Goal: Task Accomplishment & Management: Manage account settings

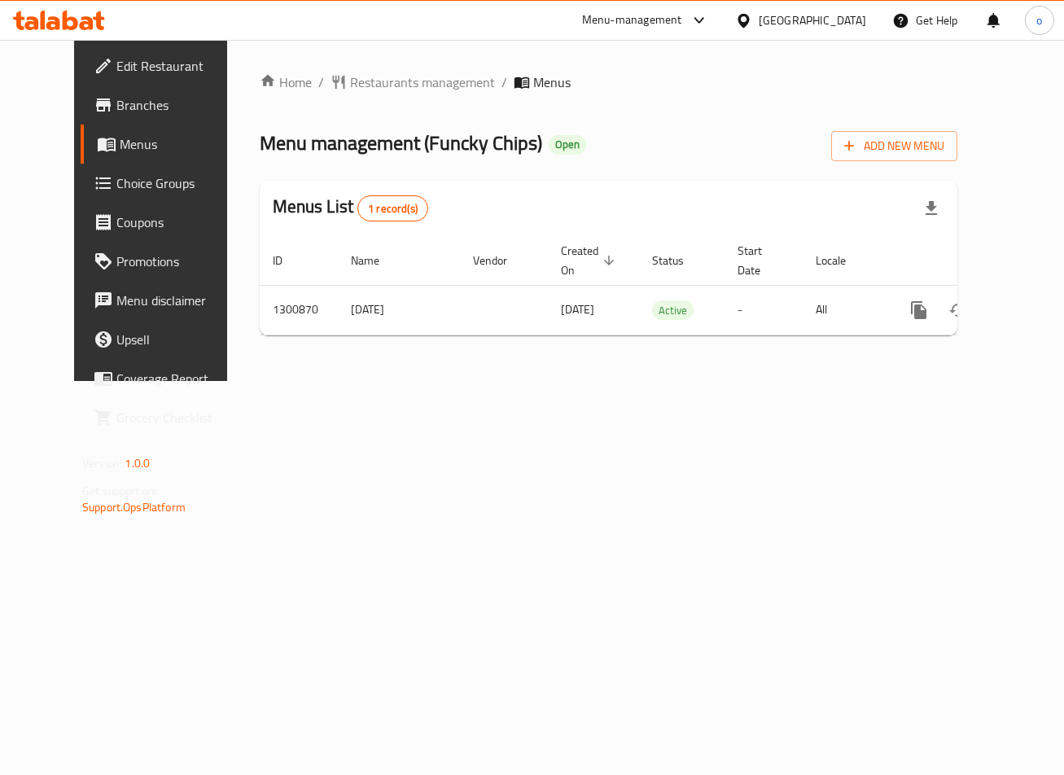
click at [133, 186] on span "Choice Groups" at bounding box center [177, 183] width 122 height 20
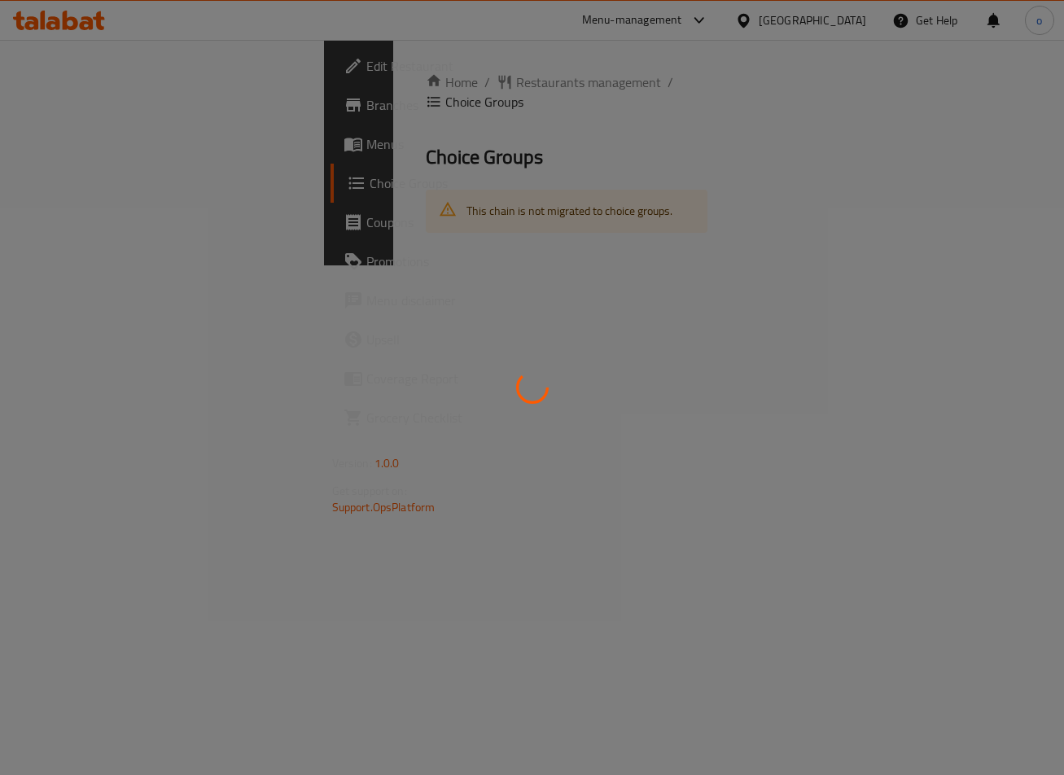
click at [133, 186] on div at bounding box center [532, 387] width 1064 height 775
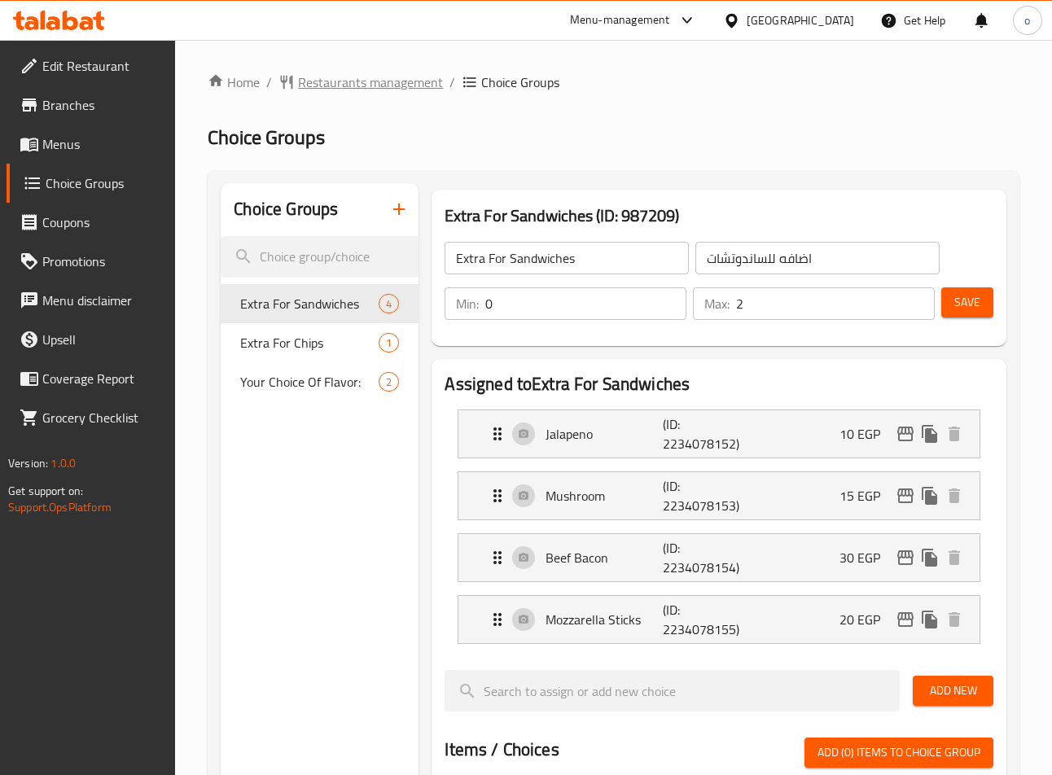
click at [381, 85] on span "Restaurants management" at bounding box center [370, 82] width 145 height 20
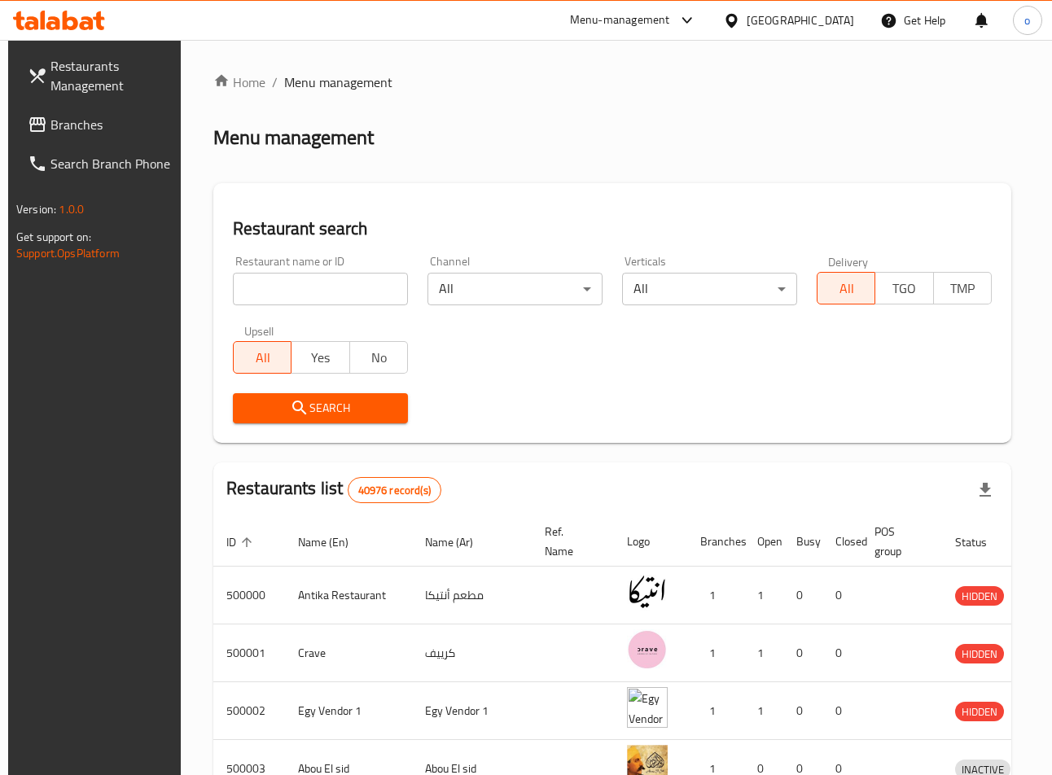
click at [101, 121] on span "Branches" at bounding box center [110, 125] width 121 height 20
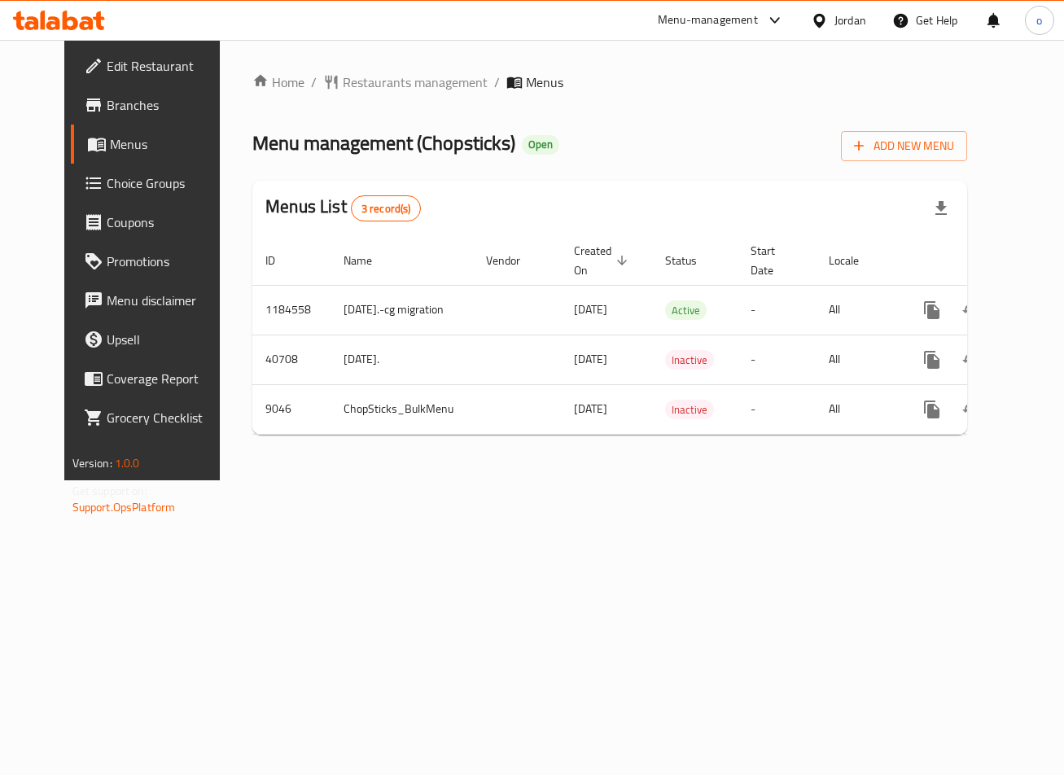
click at [110, 186] on span "Choice Groups" at bounding box center [168, 183] width 122 height 20
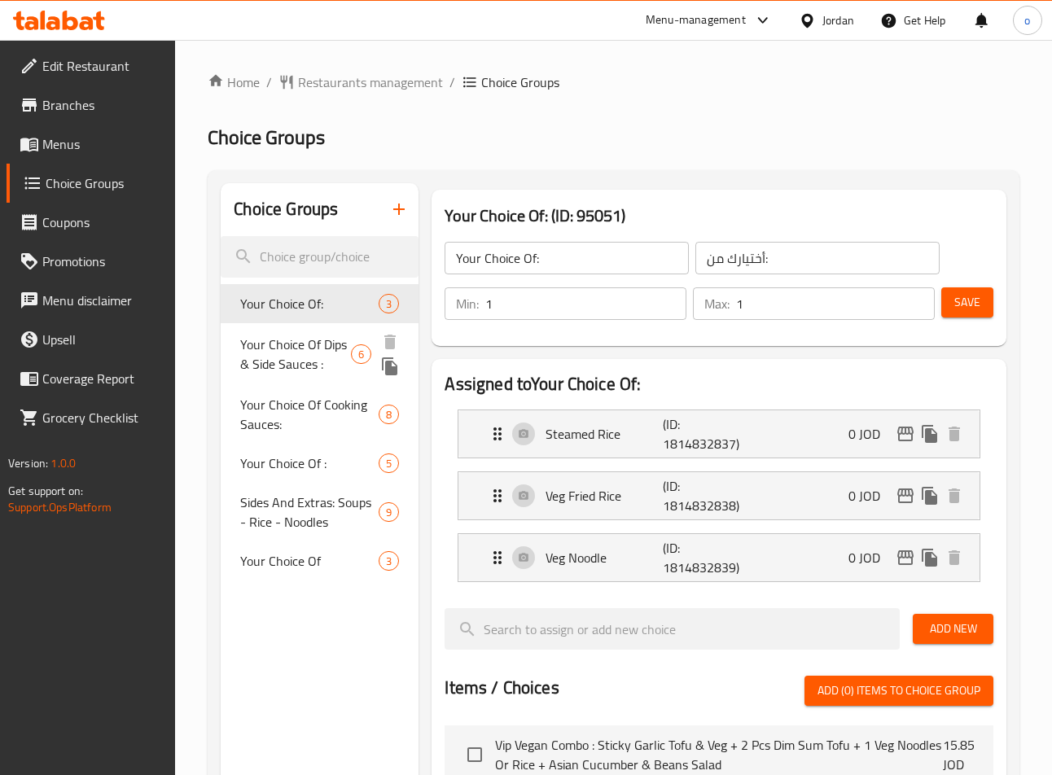
click at [296, 349] on span "Your Choice Of Dips & Side Sauces :" at bounding box center [295, 354] width 111 height 39
type input "Your Choice Of Dips & Side Sauces :"
type input "اختيارك من الصلصات الجانبية والغموس:"
type input "0"
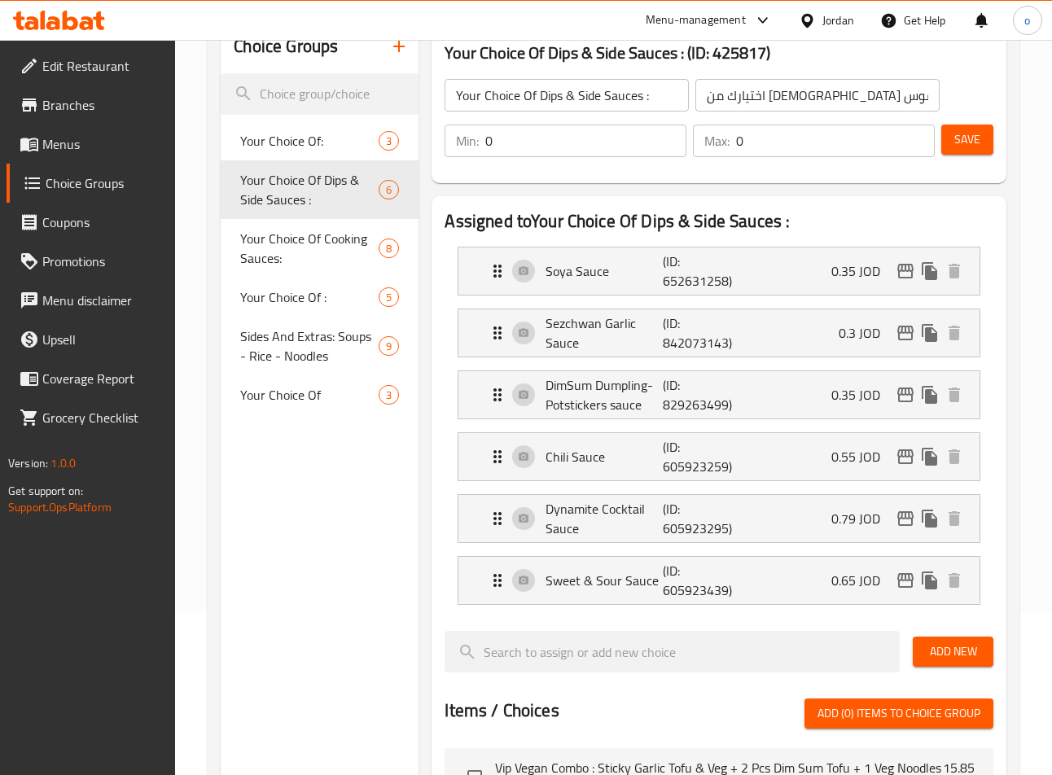
scroll to position [81, 0]
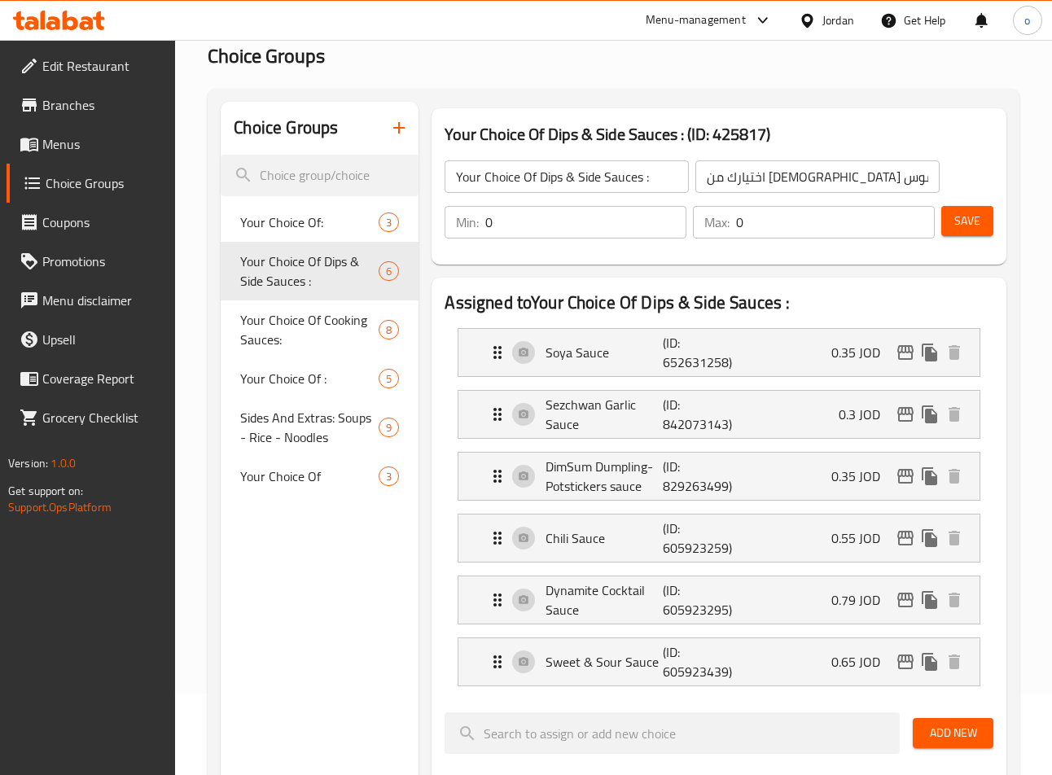
click at [549, 125] on h3 "Your Choice Of Dips & Side Sauces : (ID: 425817)" at bounding box center [719, 134] width 548 height 26
click at [274, 445] on span "Sides And Extras: Soups - Rice - Noodles" at bounding box center [296, 437] width 113 height 59
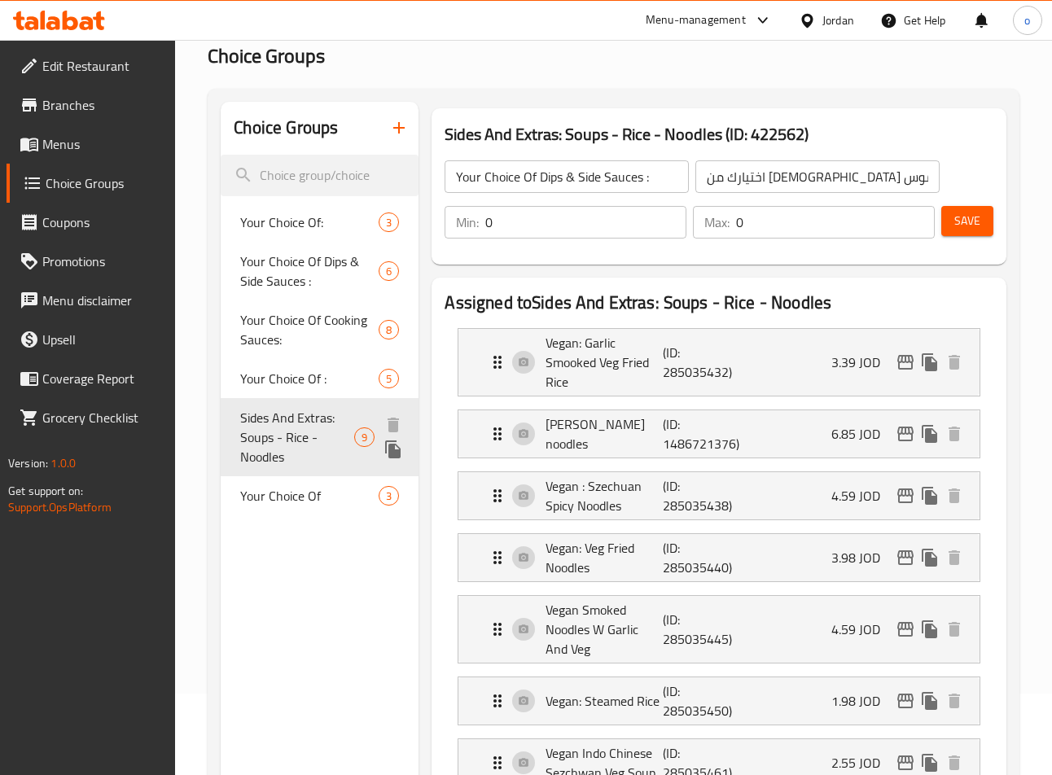
type input "Sides And Extras: Soups - Rice - Noodles"
type input "الجوانب والإضافات : شوربات - أرز - نودلز"
type input "5"
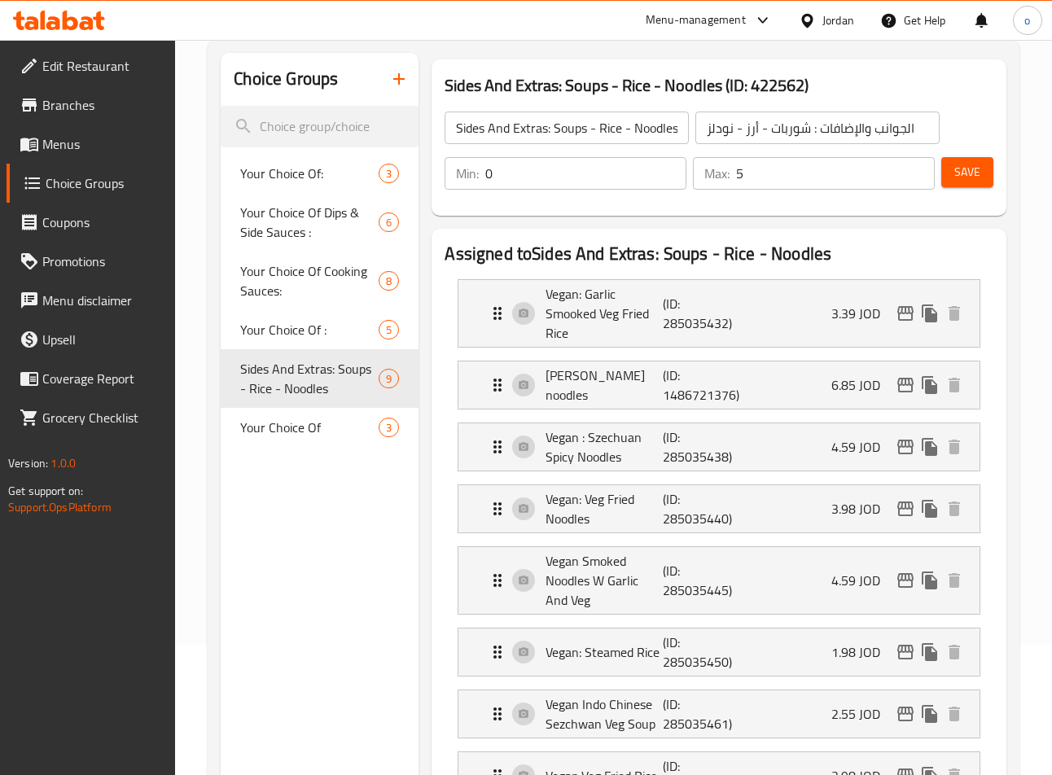
scroll to position [21, 0]
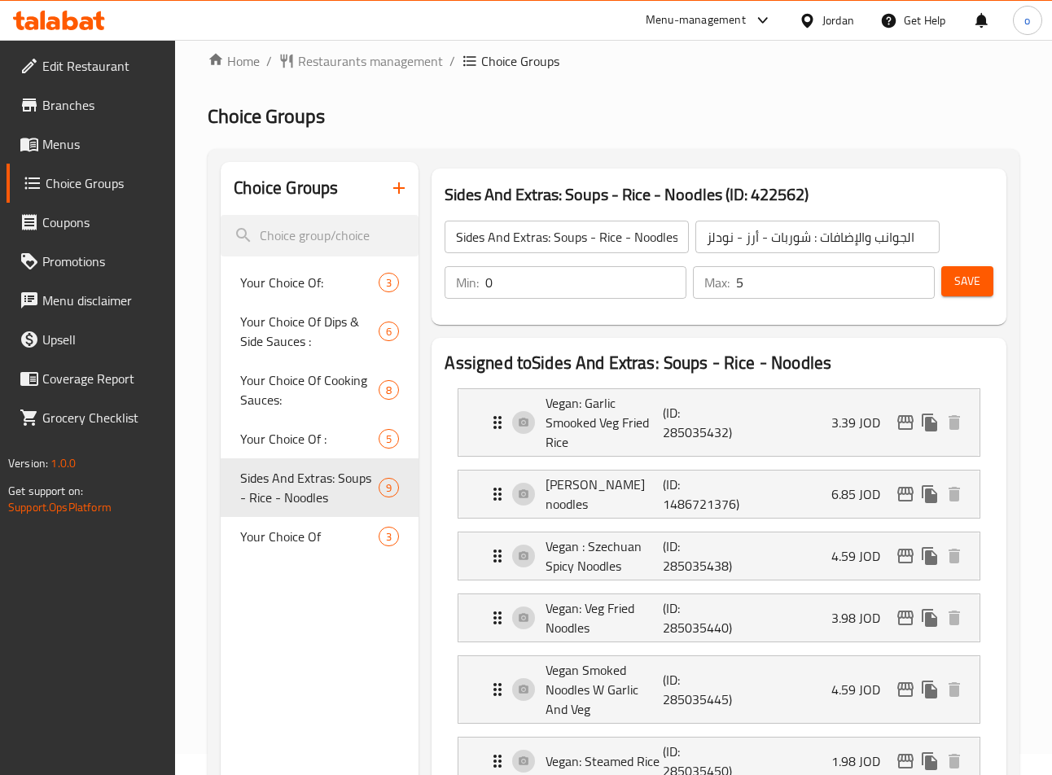
click at [584, 283] on input "0" at bounding box center [585, 282] width 201 height 33
click at [600, 322] on div "Sides And Extras: Soups - Rice - Noodles (ID: 422562) Sides And Extras: Soups -…" at bounding box center [719, 247] width 574 height 156
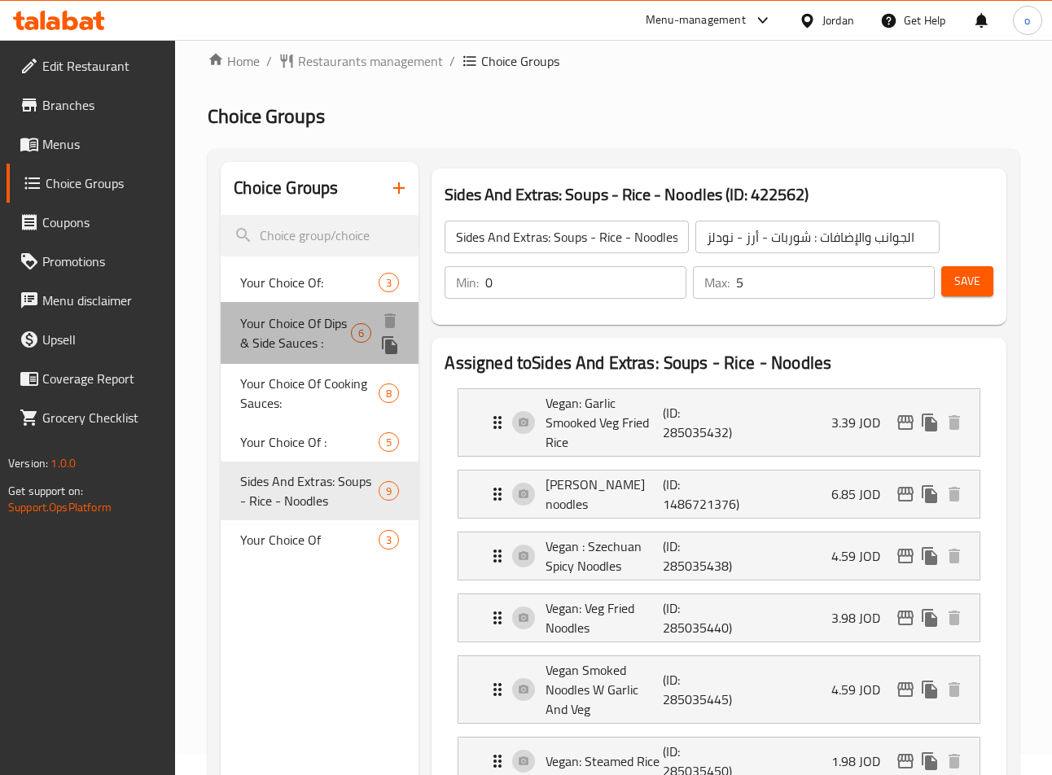
click at [320, 335] on span "Your Choice Of Dips & Side Sauces :" at bounding box center [295, 332] width 111 height 39
type input "Your Choice Of Dips & Side Sauces :"
type input "اختيارك من الصلصات الجانبية والغموس:"
type input "0"
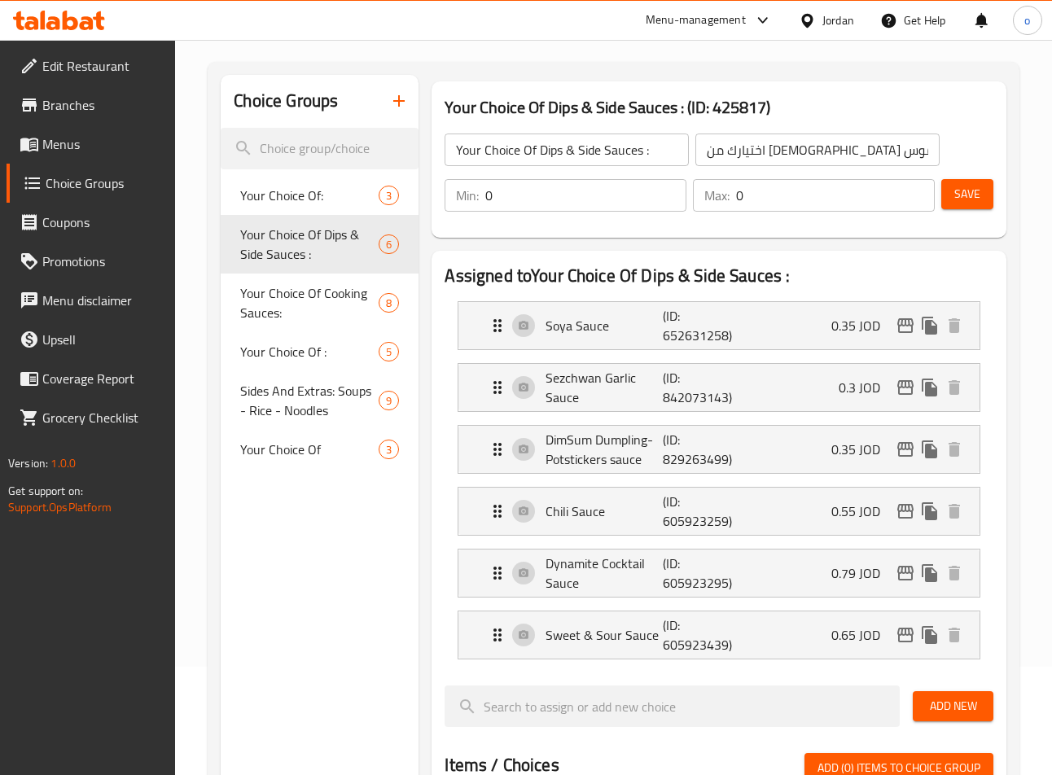
scroll to position [0, 0]
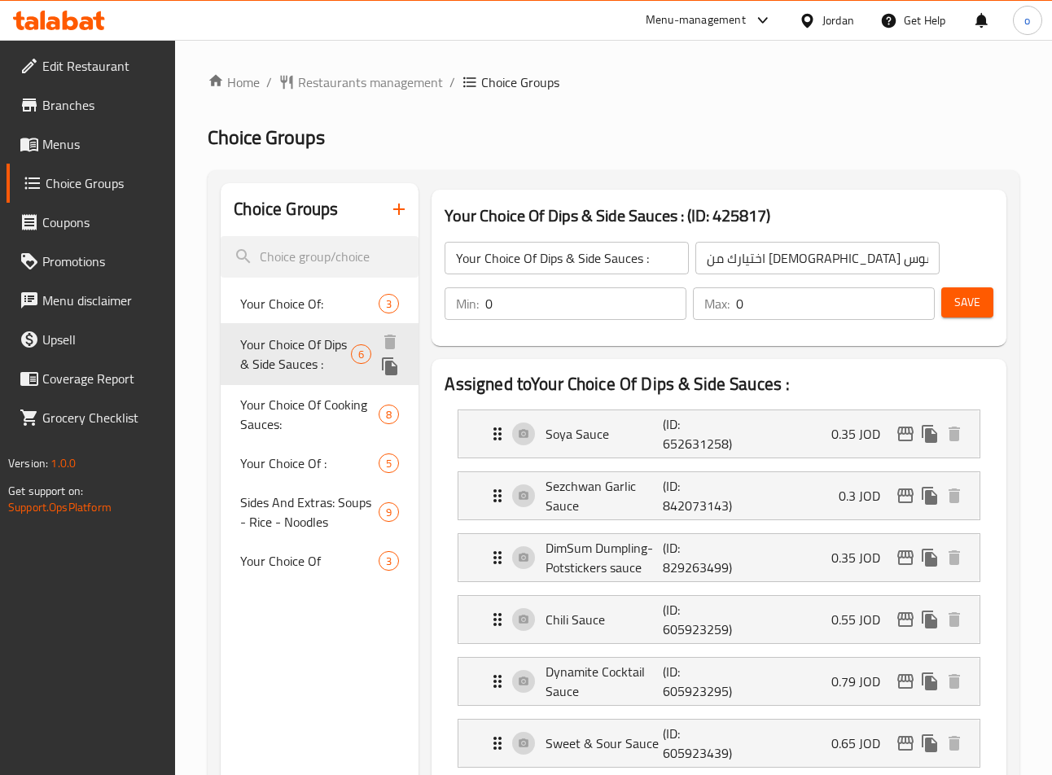
click at [298, 347] on span "Your Choice Of Dips & Side Sauces :" at bounding box center [295, 354] width 111 height 39
click at [669, 85] on ol "Home / Restaurants management / Choice Groups" at bounding box center [614, 82] width 812 height 20
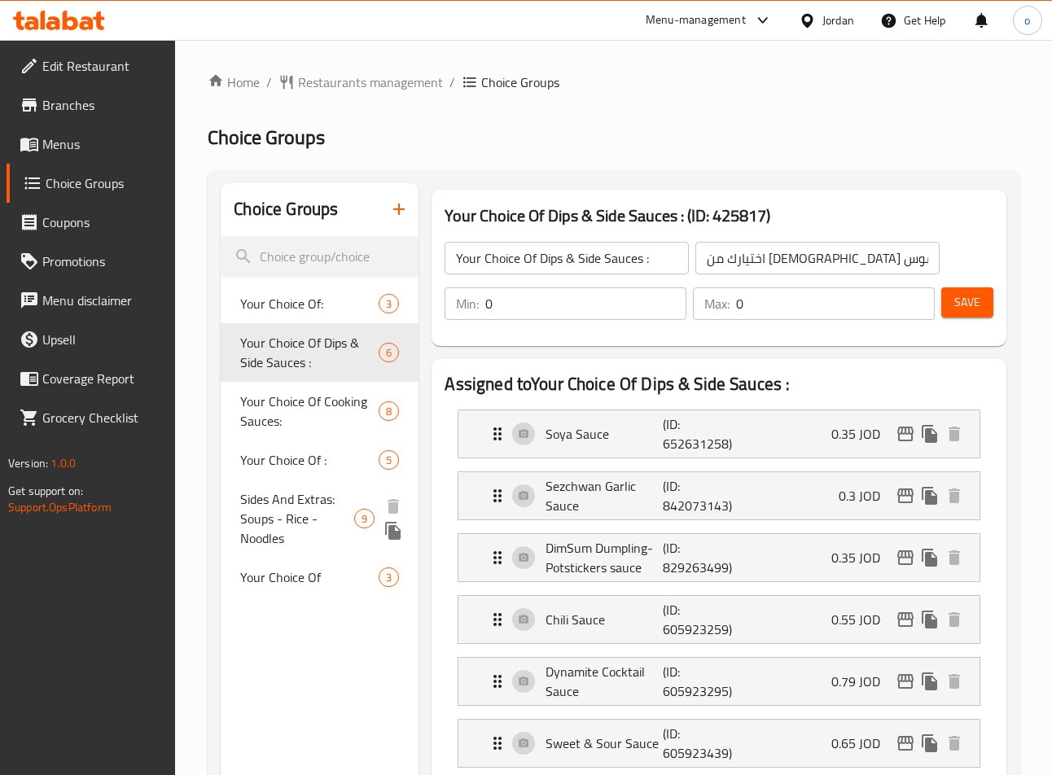
click at [272, 511] on span "Sides And Extras: Soups - Rice - Noodles" at bounding box center [296, 518] width 113 height 59
type input "Sides And Extras: Soups - Rice - Noodles"
type input "الجوانب والإضافات : شوربات - أرز - نودلز"
type input "5"
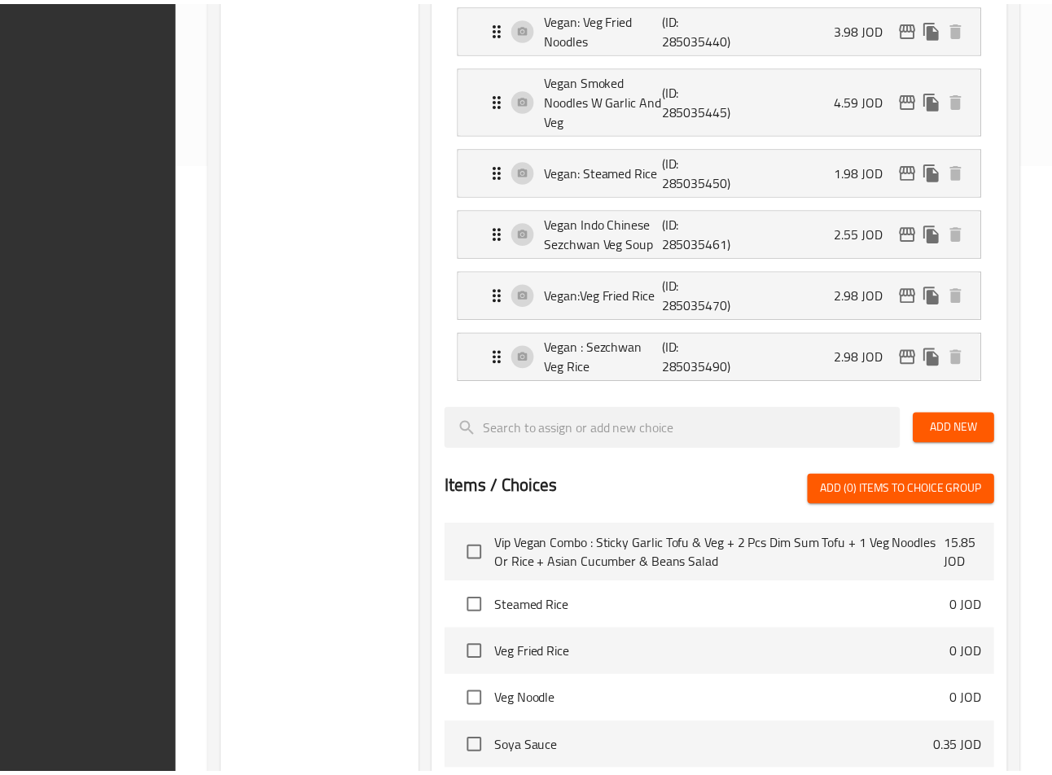
scroll to position [998, 0]
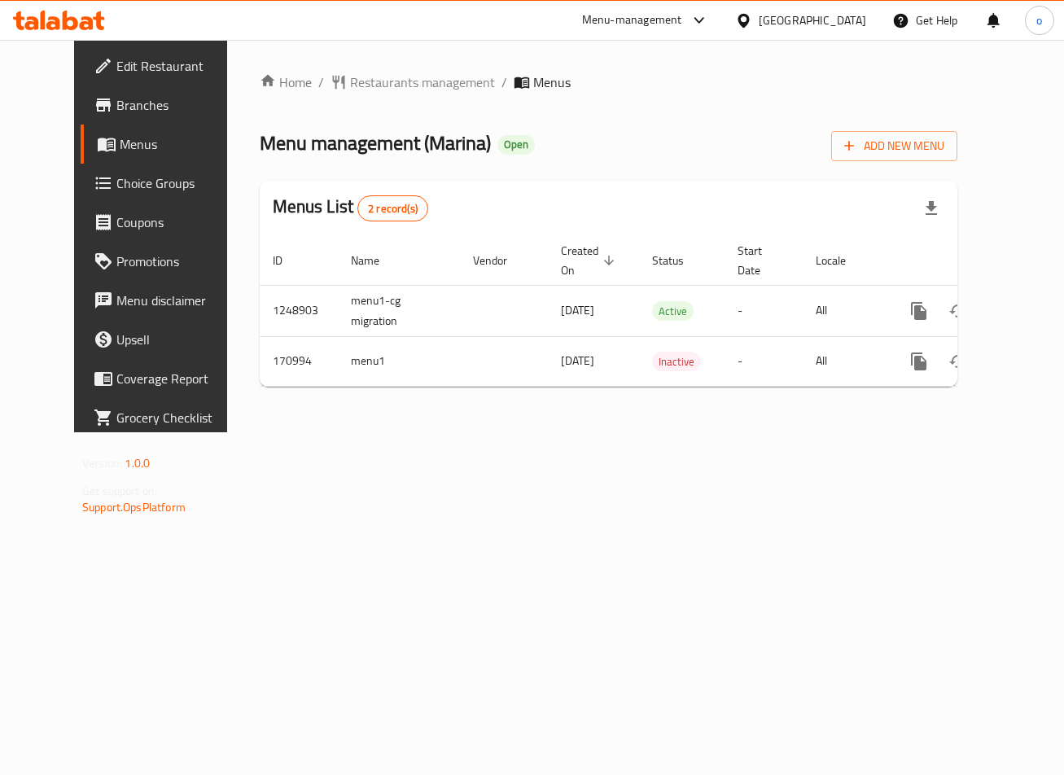
click at [116, 178] on span "Choice Groups" at bounding box center [177, 183] width 122 height 20
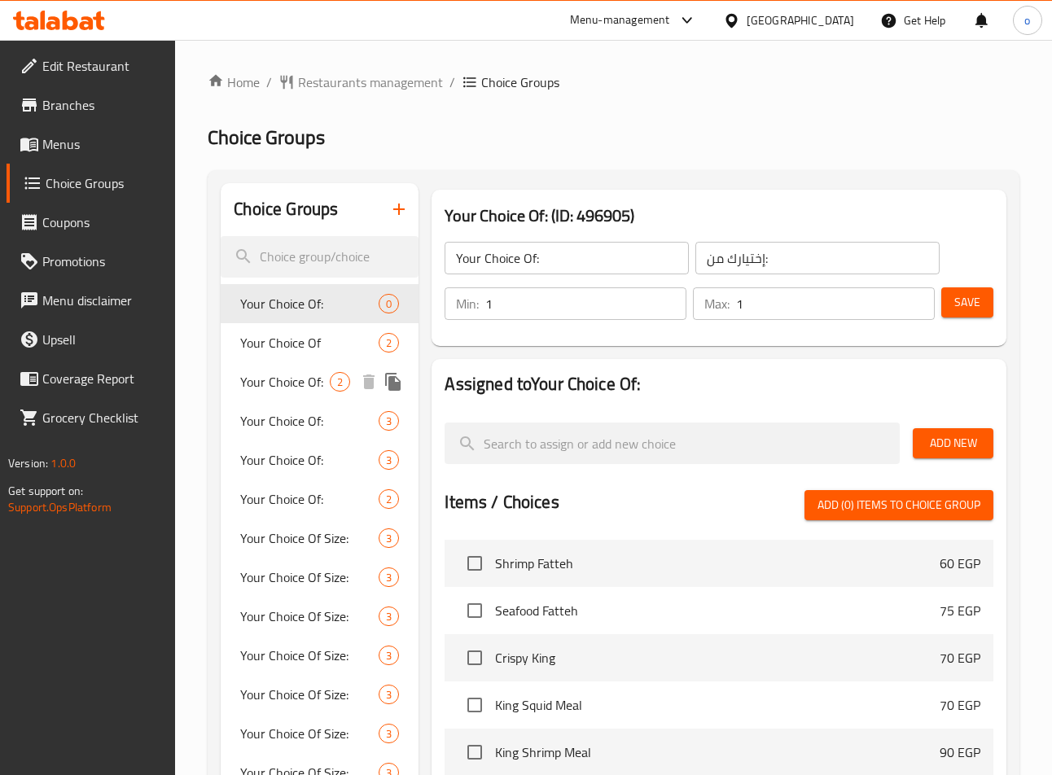
click at [283, 392] on span "Your Choice Of:" at bounding box center [285, 382] width 90 height 20
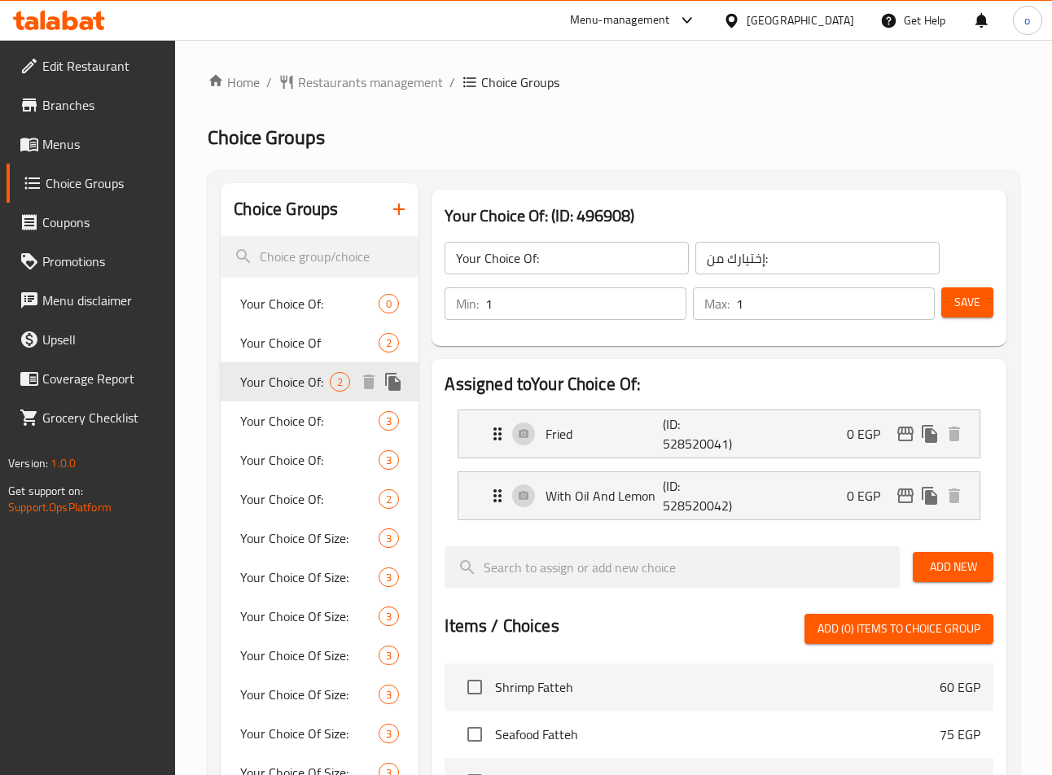
click at [308, 388] on span "Your Choice Of:" at bounding box center [285, 382] width 90 height 20
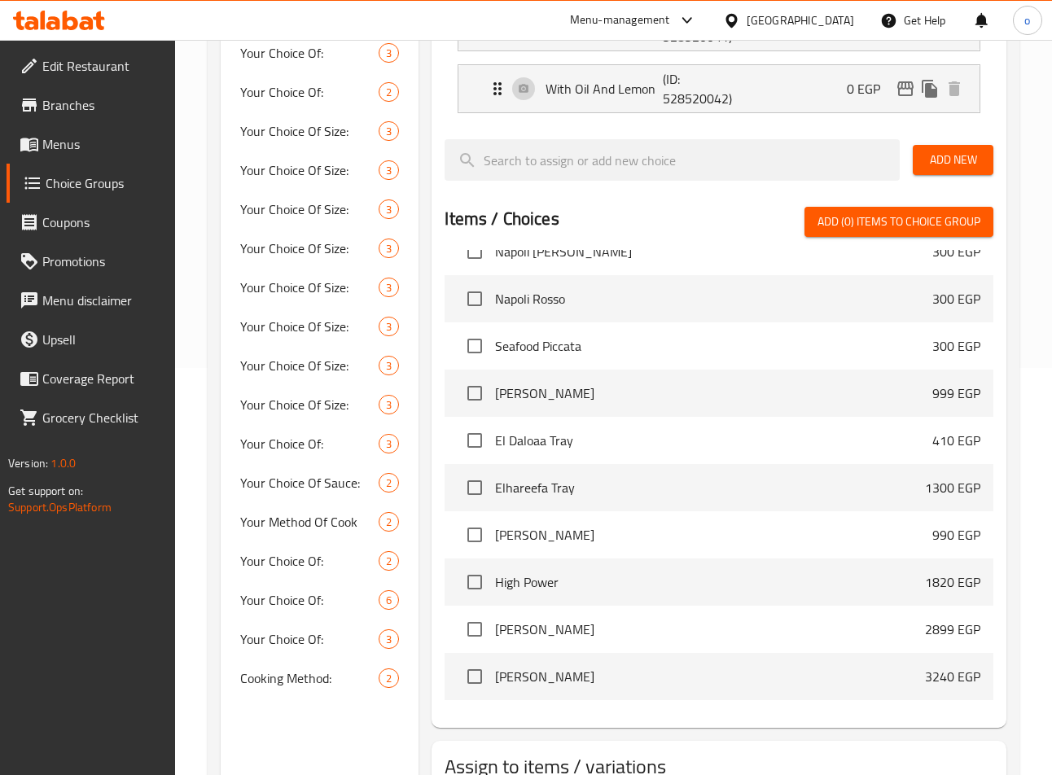
scroll to position [570, 0]
